Goal: Task Accomplishment & Management: Use online tool/utility

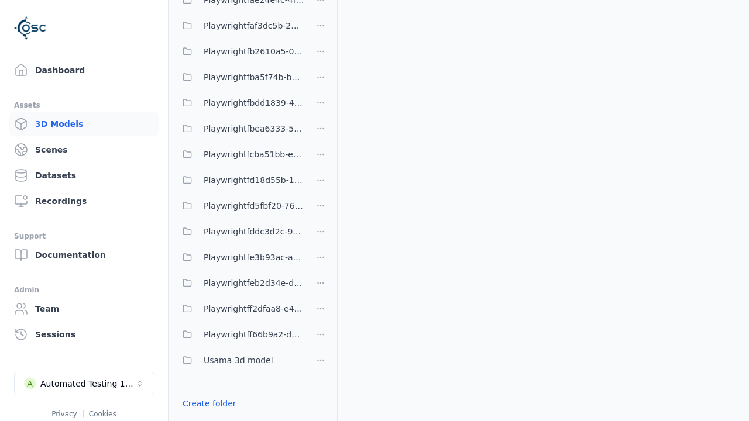
click at [207, 404] on link "Create folder" at bounding box center [210, 404] width 54 height 12
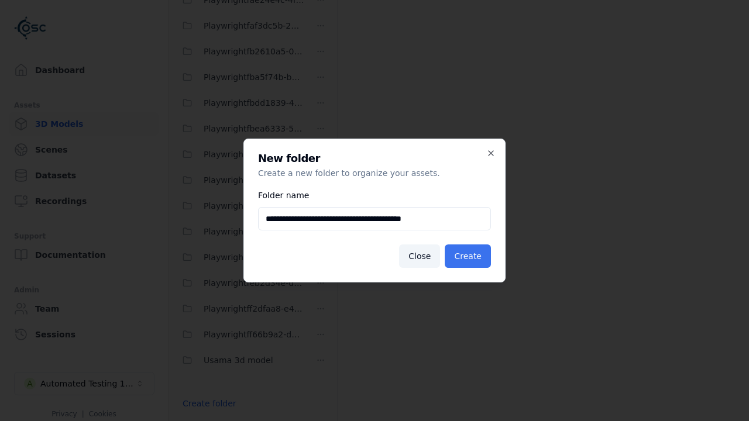
type input "**********"
click at [469, 256] on button "Create" at bounding box center [468, 256] width 46 height 23
